Goal: Information Seeking & Learning: Learn about a topic

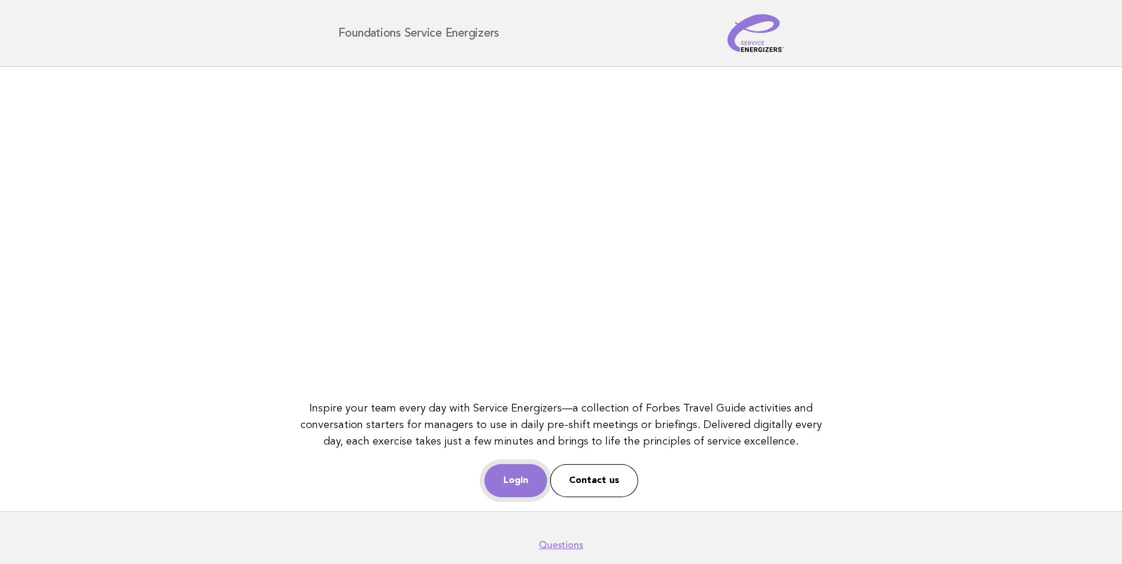
click at [503, 476] on link "Login" at bounding box center [515, 480] width 63 height 33
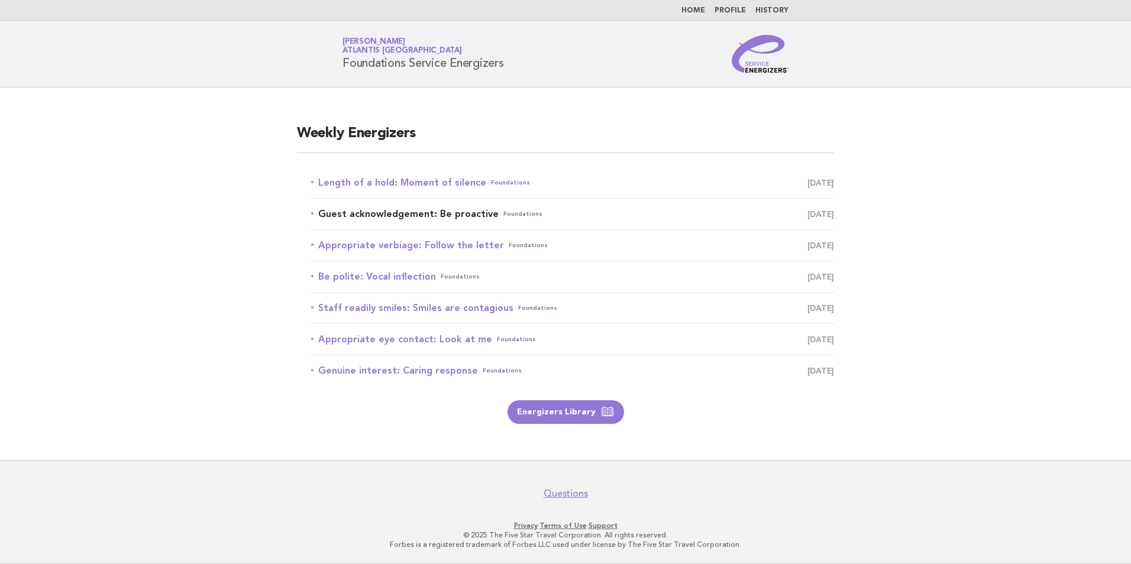
click at [816, 216] on span "[DATE]" at bounding box center [820, 214] width 27 height 17
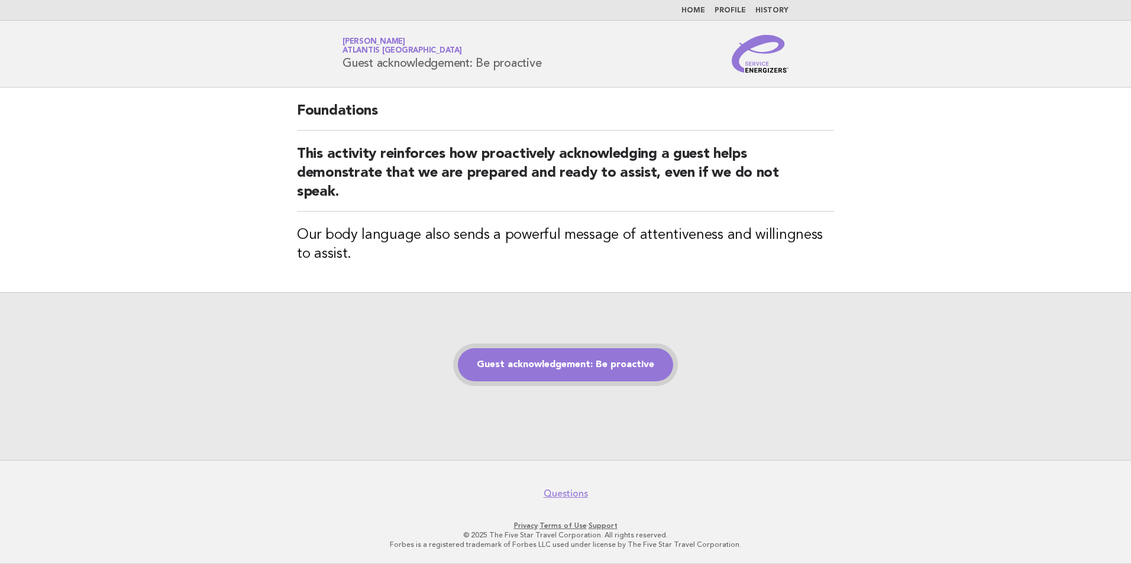
click at [628, 373] on link "Guest acknowledgement: Be proactive" at bounding box center [565, 364] width 215 height 33
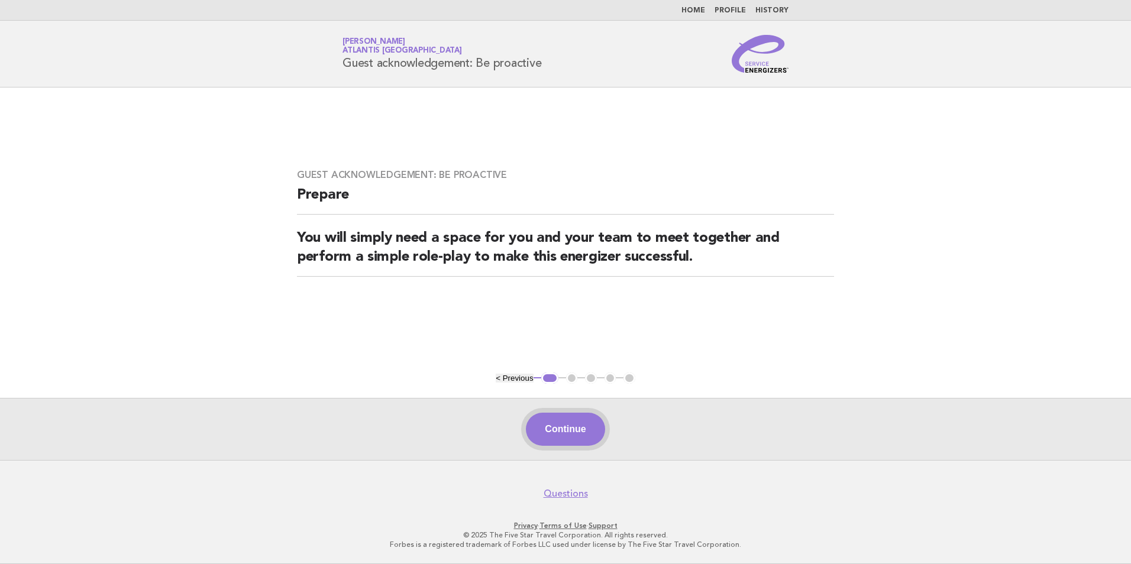
click at [580, 418] on button "Continue" at bounding box center [565, 429] width 79 height 33
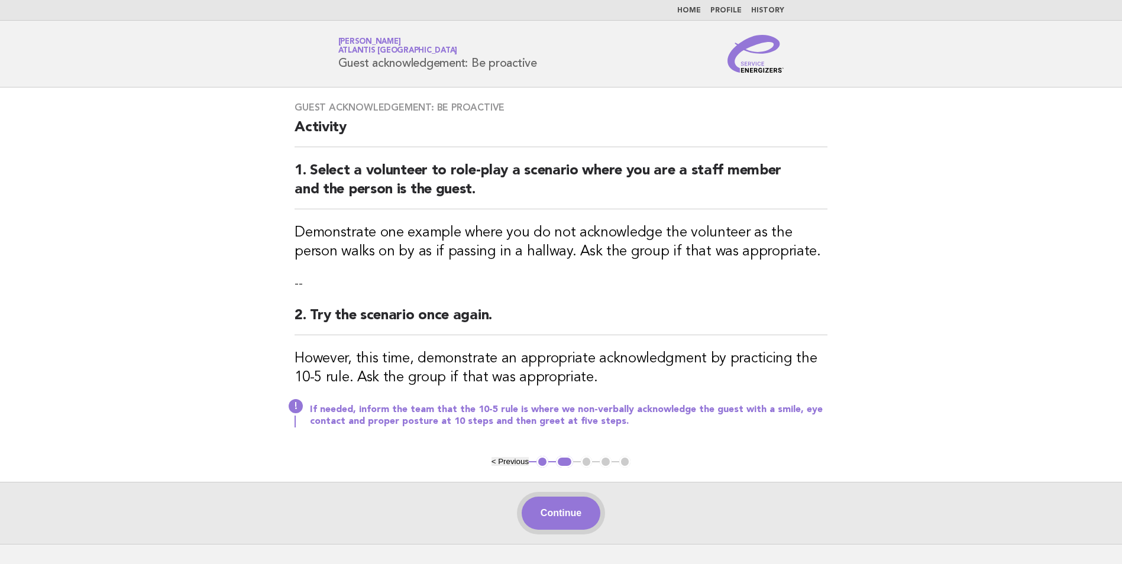
click at [577, 519] on button "Continue" at bounding box center [561, 513] width 79 height 33
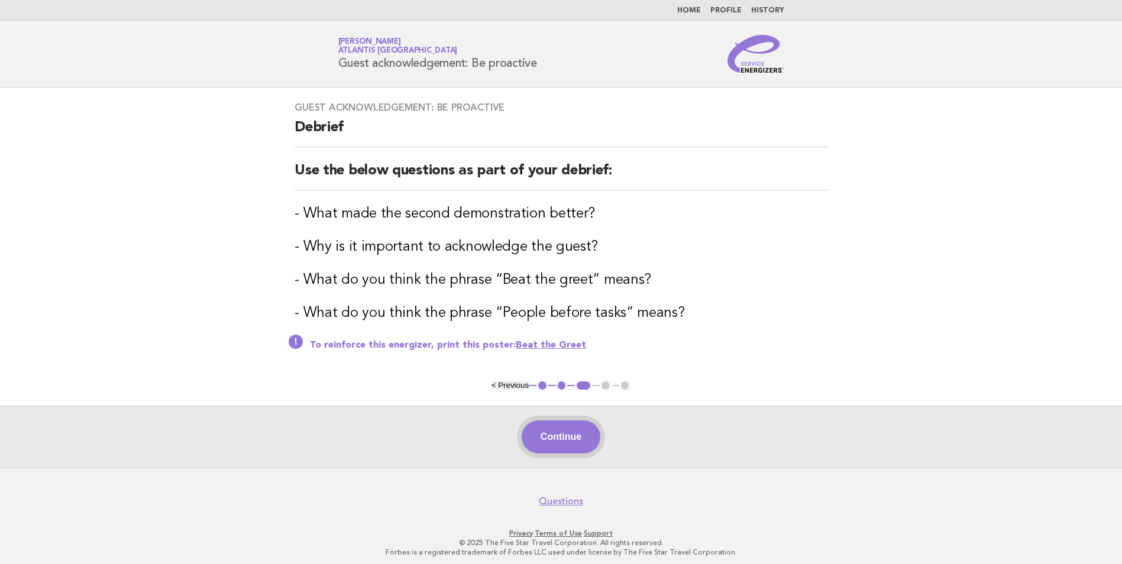
click at [573, 432] on button "Continue" at bounding box center [561, 437] width 79 height 33
